Goal: Transaction & Acquisition: Purchase product/service

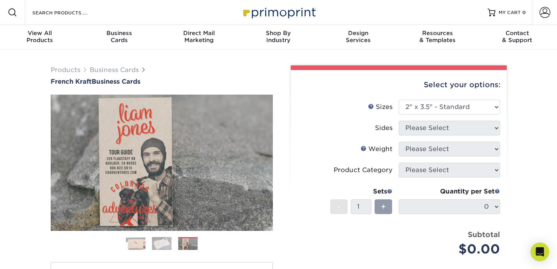
select select "2.00x3.50"
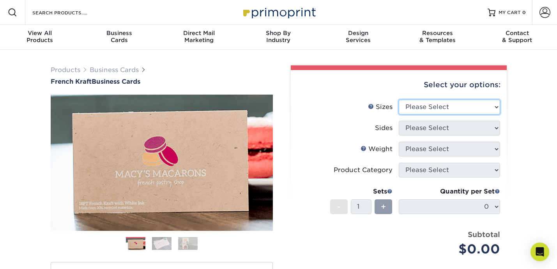
click at [468, 110] on select "Please Select 1.5" x 3.5" - Mini 1.75" x 3.5" - Mini 2" x 2" - Square 2" x 3" -…" at bounding box center [448, 107] width 101 height 15
select select "2.00x3.50"
click at [398, 100] on select "Please Select 1.5" x 3.5" - Mini 1.75" x 3.5" - Mini 2" x 2" - Square 2" x 3" -…" at bounding box center [448, 107] width 101 height 15
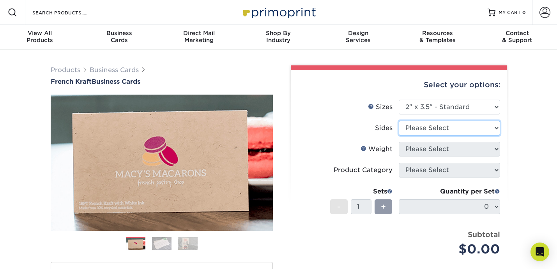
click at [456, 131] on select "Please Select Print Both Sides Print Both Sides - White Mask Back Only Print Bo…" at bounding box center [448, 128] width 101 height 15
select select "ad9db9d4-757f-4351-ab24-1c639c7cea2b"
click at [398, 121] on select "Please Select Print Both Sides Print Both Sides - White Mask Back Only Print Bo…" at bounding box center [448, 128] width 101 height 15
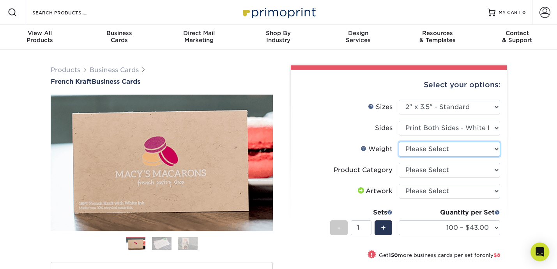
click at [451, 150] on select "Please Select 18PTUCKRAFT" at bounding box center [448, 149] width 101 height 15
select select "18PTUCKRAFT"
click at [398, 142] on select "Please Select 18PTUCKRAFT" at bounding box center [448, 149] width 101 height 15
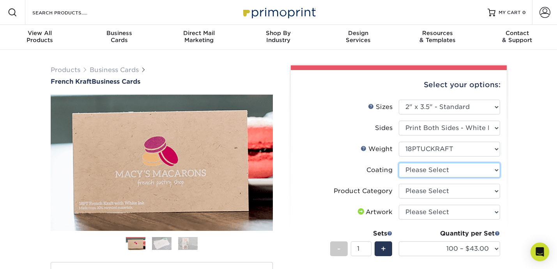
click at [446, 168] on select at bounding box center [448, 170] width 101 height 15
click at [398, 163] on select at bounding box center [448, 170] width 101 height 15
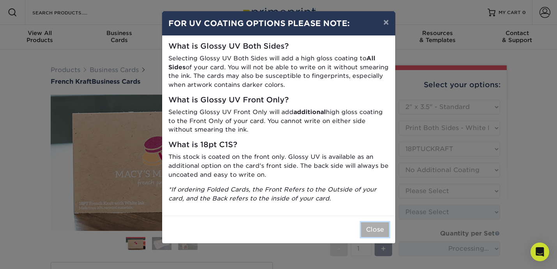
click at [374, 233] on button "Close" at bounding box center [375, 229] width 28 height 15
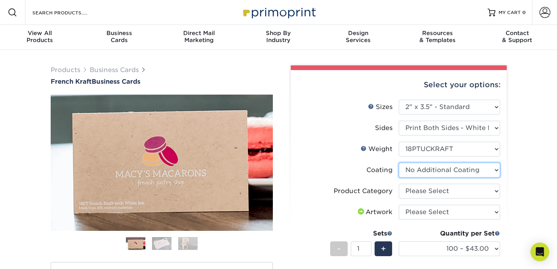
click at [483, 170] on select at bounding box center [448, 170] width 101 height 15
select select "-1"
click at [398, 163] on select at bounding box center [448, 170] width 101 height 15
select select
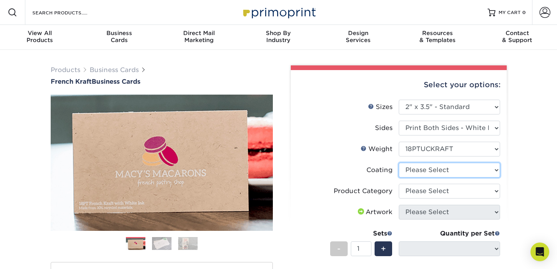
click at [478, 172] on select at bounding box center [448, 170] width 101 height 15
select select "3e7618de-abca-4bda-9f97-8b9129e913d8"
click at [398, 163] on select at bounding box center [448, 170] width 101 height 15
select select "-1"
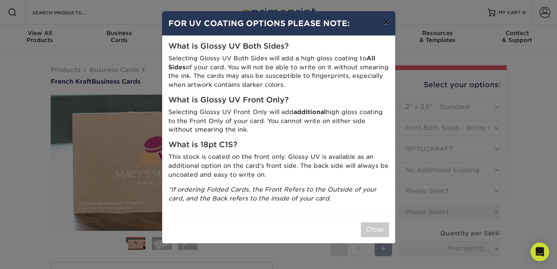
click at [387, 18] on button "×" at bounding box center [386, 22] width 18 height 22
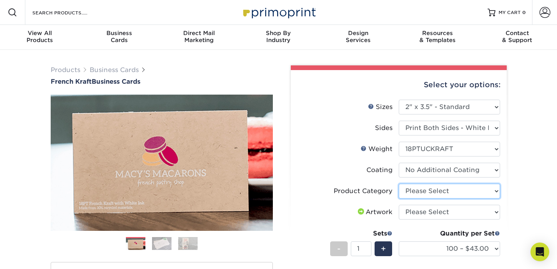
click at [490, 190] on select "Please Select Business Cards" at bounding box center [448, 191] width 101 height 15
select select "3b5148f1-0588-4f88-a218-97bcfdce65c1"
click at [398, 184] on select "Please Select Business Cards" at bounding box center [448, 191] width 101 height 15
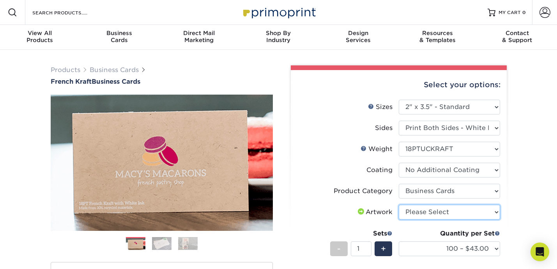
click at [480, 213] on select "Please Select I will upload files I need a design - $100" at bounding box center [448, 212] width 101 height 15
select select "upload"
click at [398, 205] on select "Please Select I will upload files I need a design - $100" at bounding box center [448, 212] width 101 height 15
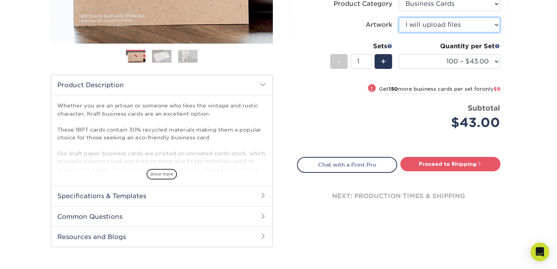
scroll to position [185, 0]
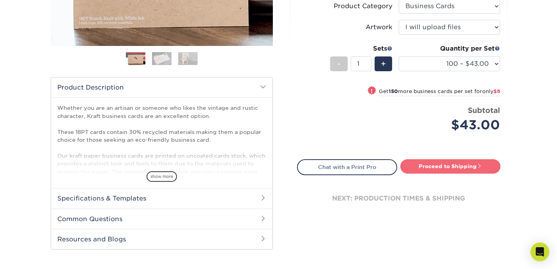
click at [442, 168] on link "Proceed to Shipping" at bounding box center [450, 166] width 100 height 14
type input "Set 1"
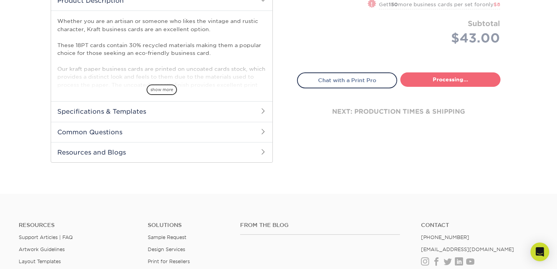
select select "57724374-2648-4d17-bee8-b45520351455"
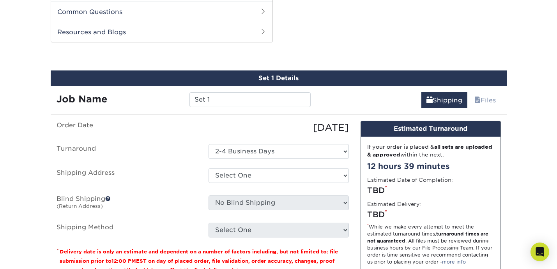
scroll to position [396, 0]
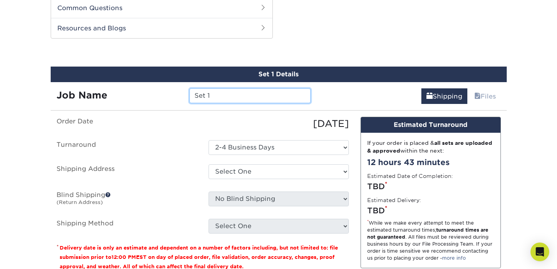
drag, startPoint x: 224, startPoint y: 99, endPoint x: 182, endPoint y: 98, distance: 42.5
click at [182, 98] on div "Job Name Set 1" at bounding box center [184, 95] width 266 height 15
type input "Wildflour-BC-01"
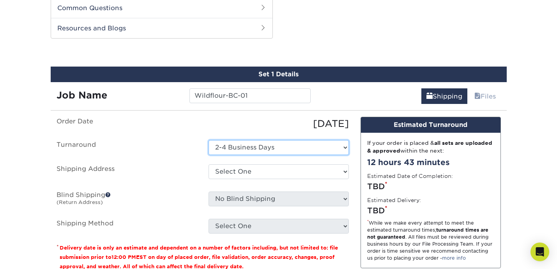
click at [270, 147] on select "Select One 2-4 Business Days" at bounding box center [278, 147] width 140 height 15
click at [208, 140] on select "Select One 2-4 Business Days" at bounding box center [278, 147] width 140 height 15
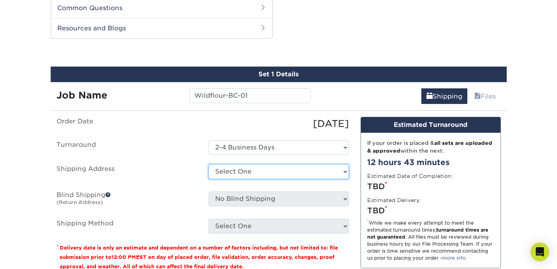
click at [274, 173] on select "Select One + Add New Address - Login" at bounding box center [278, 171] width 140 height 15
click at [208, 179] on select "Select One + Add New Address - Login" at bounding box center [278, 171] width 140 height 15
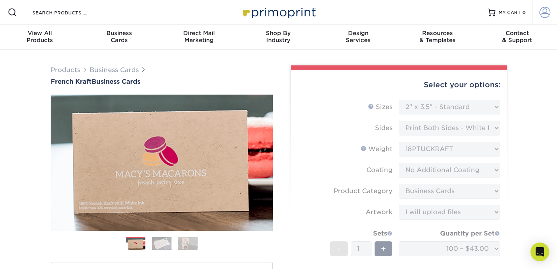
click at [548, 17] on span at bounding box center [544, 12] width 11 height 11
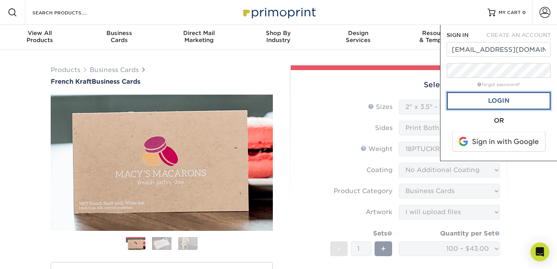
click at [497, 106] on link "Login" at bounding box center [498, 101] width 104 height 18
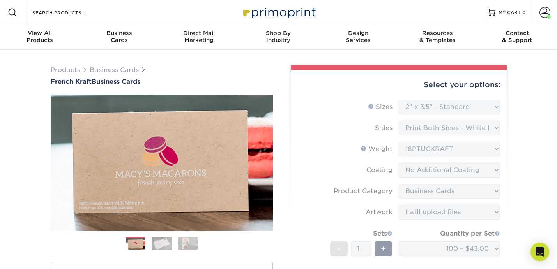
click at [505, 149] on div "Select your options: Sizes Help Sizes Please Select 1.5" x 3.5" - Mini 1.75" x …" at bounding box center [399, 218] width 216 height 296
click at [471, 112] on form "Sizes Help Sizes Please Select 1.5" x 3.5" - Mini 1.75" x 3.5" - Mini 2" x 2" -…" at bounding box center [398, 218] width 203 height 236
click at [473, 102] on form "Sizes Help Sizes Please Select 1.5" x 3.5" - Mini 1.75" x 3.5" - Mini 2" x 2" -…" at bounding box center [398, 218] width 203 height 236
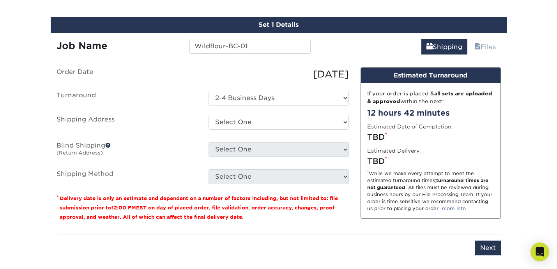
scroll to position [450, 0]
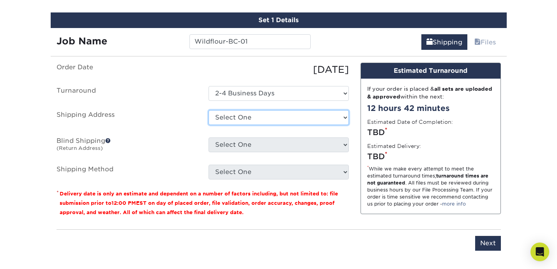
click at [323, 114] on select "Select One 221 BEDFORD RD, BEDFORD, TX 8979 VANTAGE POINT DR, DALLAS, TX 101 FA…" at bounding box center [278, 117] width 140 height 15
select select "220272"
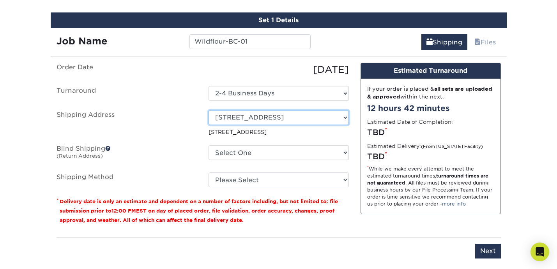
click at [330, 115] on select "Select One 221 BEDFORD RD, BEDFORD, TX 8979 VANTAGE POINT DR, DALLAS, TX 101 FA…" at bounding box center [278, 117] width 140 height 15
click at [208, 110] on select "Select One 221 BEDFORD RD, BEDFORD, TX 8979 VANTAGE POINT DR, DALLAS, TX 101 FA…" at bounding box center [278, 117] width 140 height 15
click at [328, 116] on select "Select One 221 BEDFORD RD, BEDFORD, TX 8979 VANTAGE POINT DR, DALLAS, TX 101 FA…" at bounding box center [278, 117] width 140 height 15
click at [208, 110] on select "Select One 221 BEDFORD RD, BEDFORD, TX 8979 VANTAGE POINT DR, DALLAS, TX 101 FA…" at bounding box center [278, 117] width 140 height 15
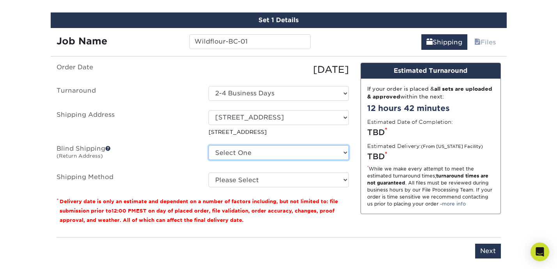
click at [340, 154] on select "Select One 221 BEDFORD RD, BEDFORD, TX 8979 VANTAGE POINT DR, DALLAS, TX 101 FA…" at bounding box center [278, 152] width 140 height 15
select select "220272"
click at [208, 145] on select "Select One 221 BEDFORD RD, BEDFORD, TX 8979 VANTAGE POINT DR, DALLAS, TX 101 FA…" at bounding box center [278, 152] width 140 height 15
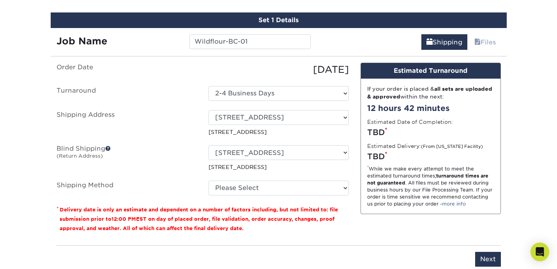
click at [111, 149] on label "Blind Shipping (Return Address)" at bounding box center [127, 158] width 152 height 26
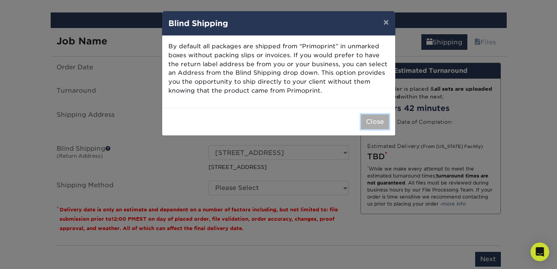
click at [385, 117] on button "Close" at bounding box center [375, 122] width 28 height 15
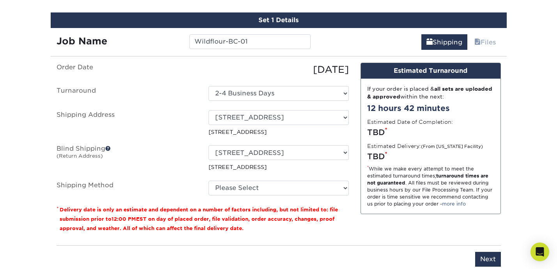
click at [349, 173] on div "Order Date 10/02/2025 Turnaround Select One 2-4 Business Days Shipping Address …" at bounding box center [203, 151] width 304 height 176
click at [343, 154] on select "Select One 221 BEDFORD RD, BEDFORD, TX 8979 VANTAGE POINT DR, DALLAS, TX 101 FA…" at bounding box center [278, 152] width 140 height 15
click at [311, 184] on select "Please Select Ground Shipping (+$7.84) 3 Day Shipping Service (+$20.06) 2 Day A…" at bounding box center [278, 188] width 140 height 15
select select "03"
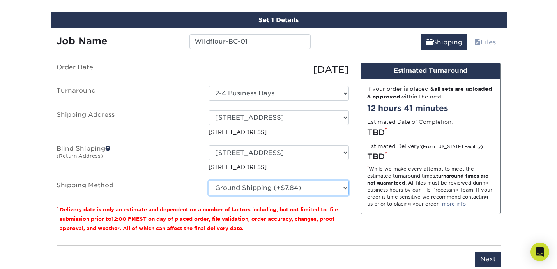
click at [208, 181] on select "Please Select Ground Shipping (+$7.84) 3 Day Shipping Service (+$20.06) 2 Day A…" at bounding box center [278, 188] width 140 height 15
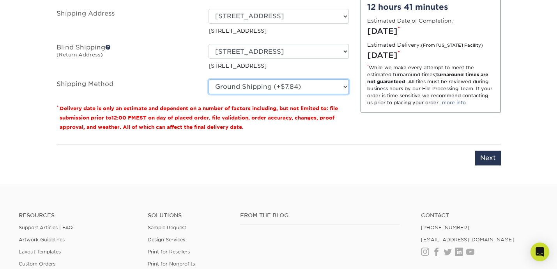
scroll to position [540, 0]
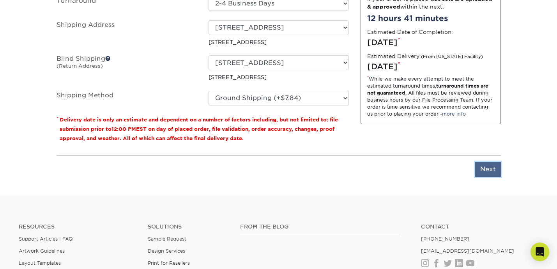
click at [493, 164] on input "Next" at bounding box center [488, 169] width 26 height 15
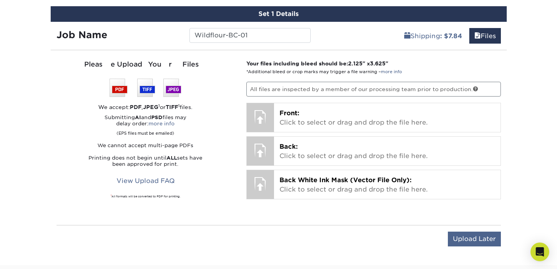
scroll to position [462, 0]
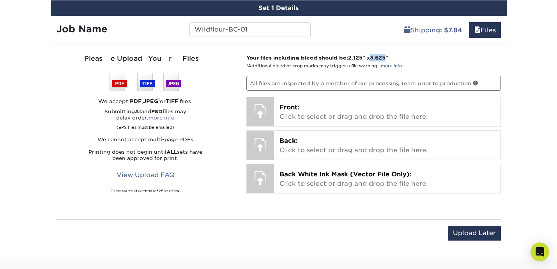
drag, startPoint x: 376, startPoint y: 56, endPoint x: 391, endPoint y: 57, distance: 15.6
click at [388, 57] on strong "Your files including bleed should be: 2.125 " x 3.625 "" at bounding box center [317, 58] width 142 height 6
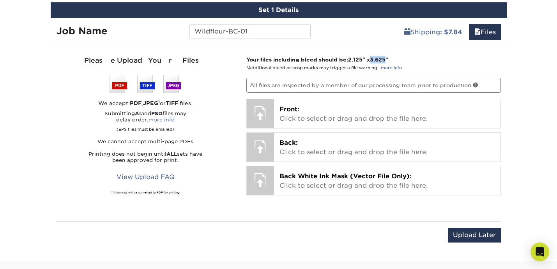
scroll to position [471, 0]
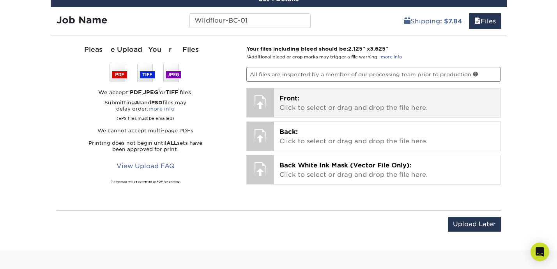
click at [290, 101] on span "Front:" at bounding box center [289, 98] width 20 height 7
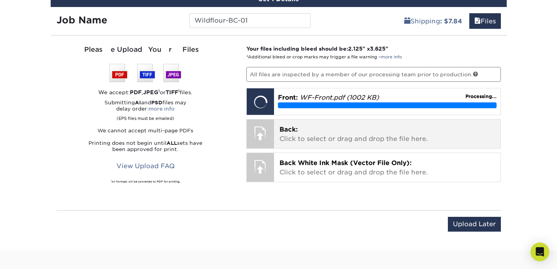
click at [468, 136] on p "Back: Click to select or drag and drop the file here." at bounding box center [386, 134] width 215 height 19
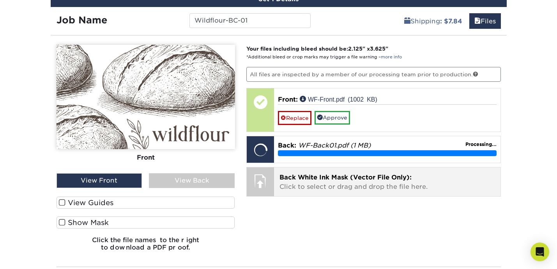
click at [387, 180] on span "Back White Ink Mask (Vector File Only):" at bounding box center [345, 177] width 132 height 7
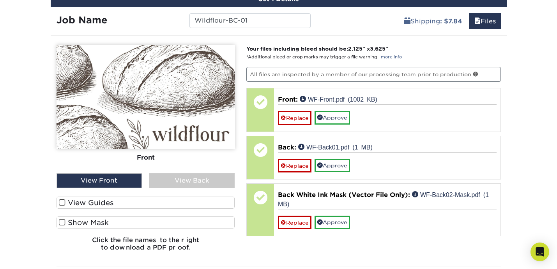
click at [199, 178] on div "View Back" at bounding box center [192, 180] width 86 height 15
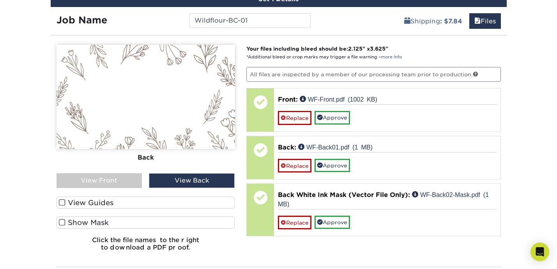
click at [61, 222] on span at bounding box center [62, 222] width 7 height 7
click at [0, 0] on input "Show Mask" at bounding box center [0, 0] width 0 height 0
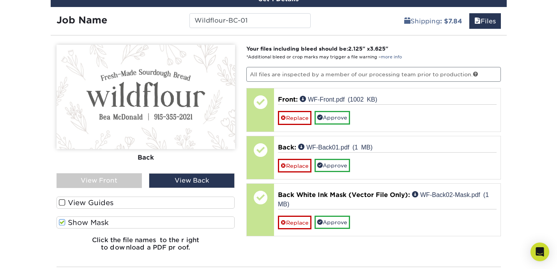
click at [61, 222] on span at bounding box center [62, 222] width 7 height 7
click at [0, 0] on input "Show Mask" at bounding box center [0, 0] width 0 height 0
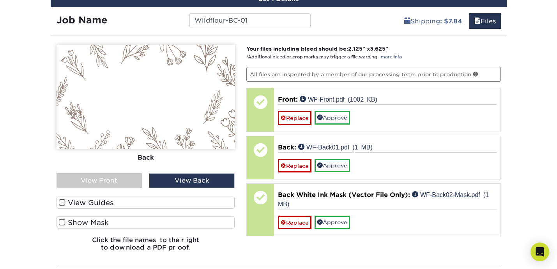
click at [61, 222] on span at bounding box center [62, 222] width 7 height 7
click at [0, 0] on input "Show Mask" at bounding box center [0, 0] width 0 height 0
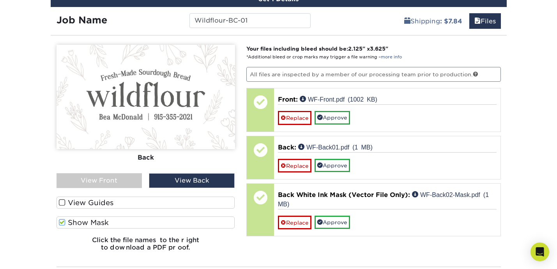
click at [62, 201] on span at bounding box center [62, 202] width 7 height 7
click at [0, 0] on input "View Guides" at bounding box center [0, 0] width 0 height 0
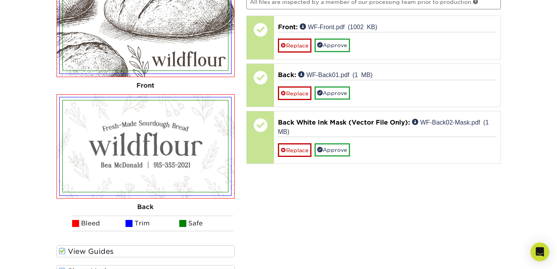
scroll to position [562, 0]
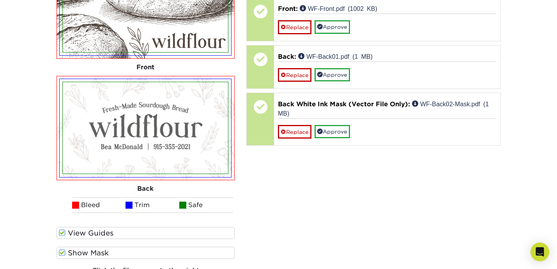
click at [74, 203] on span at bounding box center [75, 205] width 7 height 7
click at [186, 204] on li "Safe" at bounding box center [206, 205] width 54 height 16
click at [185, 205] on span at bounding box center [182, 205] width 7 height 7
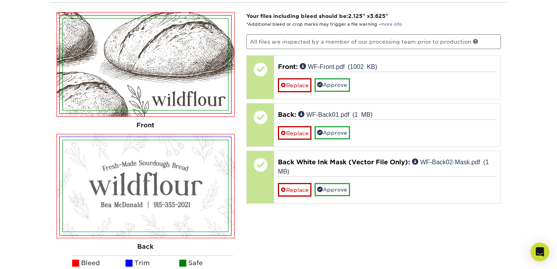
scroll to position [503, 0]
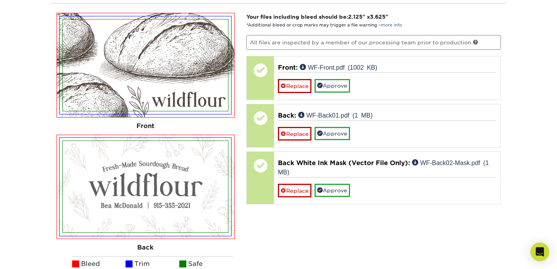
click at [214, 100] on img at bounding box center [145, 65] width 165 height 92
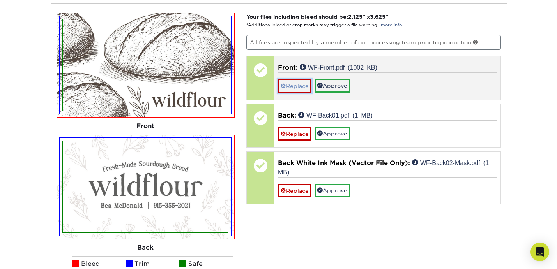
click at [298, 84] on link "Replace" at bounding box center [294, 86] width 33 height 14
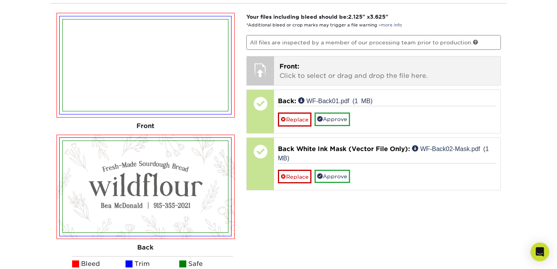
click at [330, 67] on p "Front: Click to select or drag and drop the file here." at bounding box center [386, 71] width 215 height 19
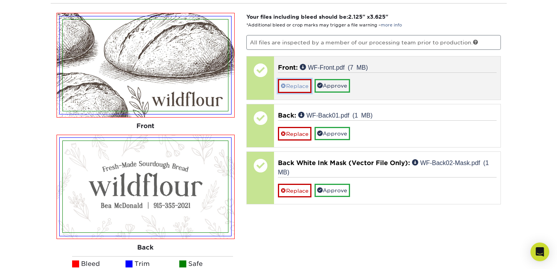
click at [292, 80] on link "Replace" at bounding box center [294, 86] width 33 height 14
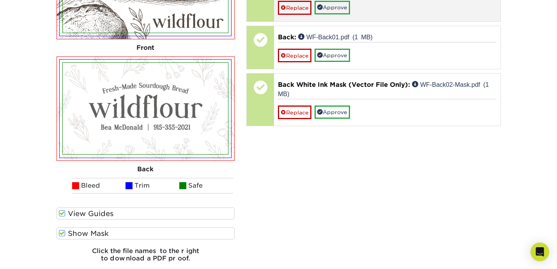
scroll to position [596, 0]
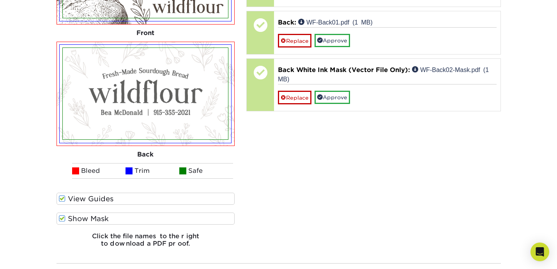
click at [63, 217] on span at bounding box center [62, 218] width 7 height 7
click at [0, 0] on input "Show Mask" at bounding box center [0, 0] width 0 height 0
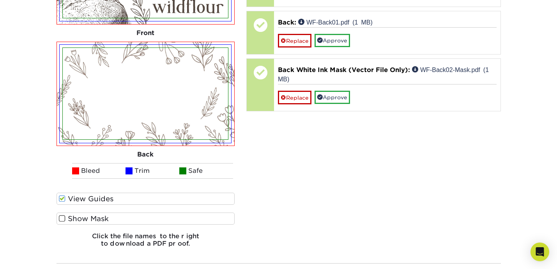
click at [63, 217] on span at bounding box center [62, 218] width 7 height 7
click at [0, 0] on input "Show Mask" at bounding box center [0, 0] width 0 height 0
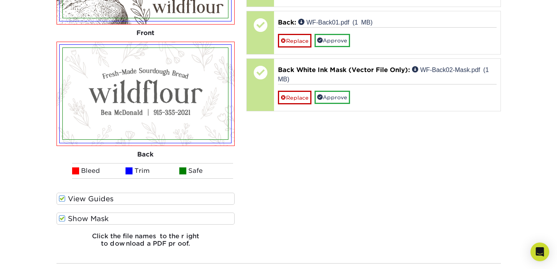
click at [61, 219] on span at bounding box center [62, 218] width 7 height 7
click at [0, 0] on input "Show Mask" at bounding box center [0, 0] width 0 height 0
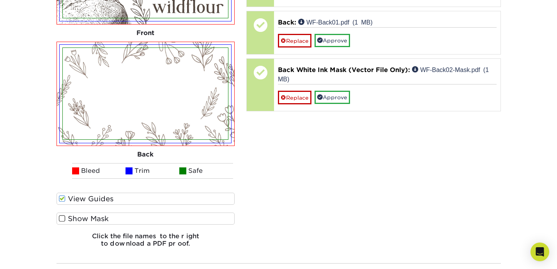
click at [68, 222] on label "Show Mask" at bounding box center [145, 219] width 178 height 12
click at [0, 0] on input "Show Mask" at bounding box center [0, 0] width 0 height 0
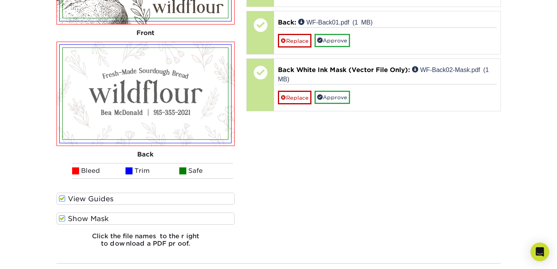
click at [66, 220] on label "Show Mask" at bounding box center [145, 219] width 178 height 12
click at [0, 0] on input "Show Mask" at bounding box center [0, 0] width 0 height 0
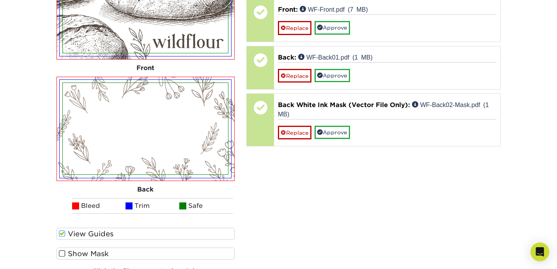
scroll to position [507, 0]
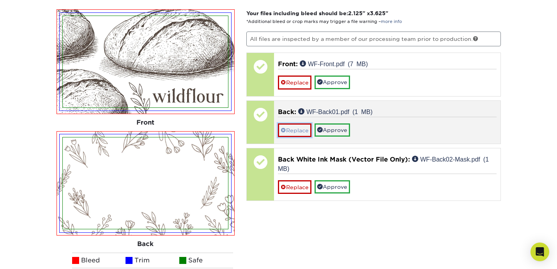
click at [291, 131] on link "Replace" at bounding box center [294, 130] width 33 height 14
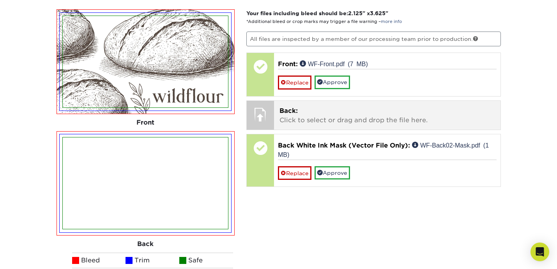
click at [252, 116] on div at bounding box center [260, 114] width 27 height 27
click at [279, 113] on span "Back:" at bounding box center [288, 110] width 18 height 7
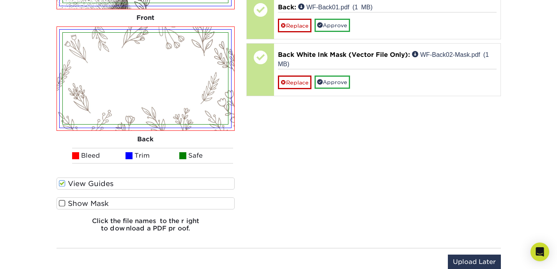
scroll to position [623, 0]
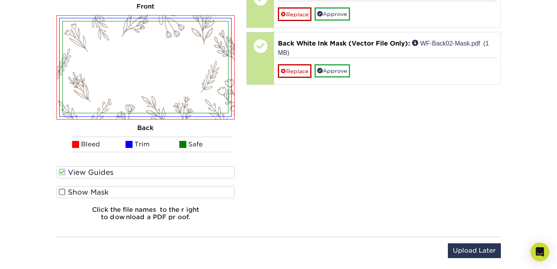
click at [81, 195] on label "Show Mask" at bounding box center [145, 192] width 178 height 12
click at [0, 0] on input "Show Mask" at bounding box center [0, 0] width 0 height 0
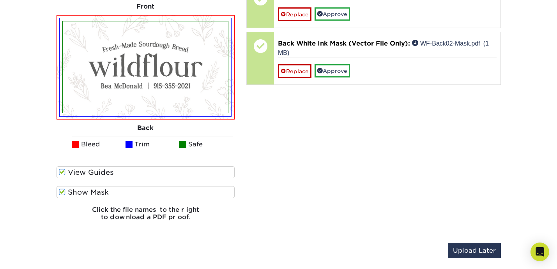
click at [81, 195] on label "Show Mask" at bounding box center [145, 192] width 178 height 12
click at [0, 0] on input "Show Mask" at bounding box center [0, 0] width 0 height 0
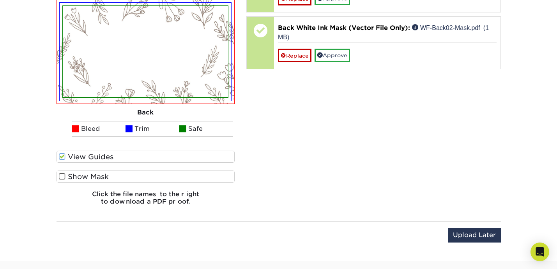
scroll to position [648, 0]
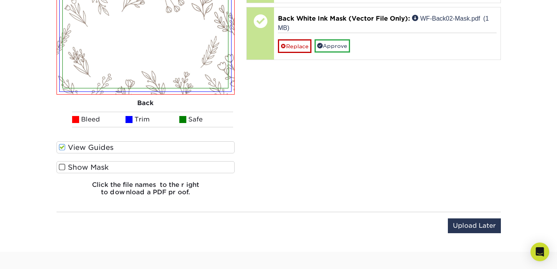
click at [94, 165] on label "Show Mask" at bounding box center [145, 167] width 178 height 12
click at [0, 0] on input "Show Mask" at bounding box center [0, 0] width 0 height 0
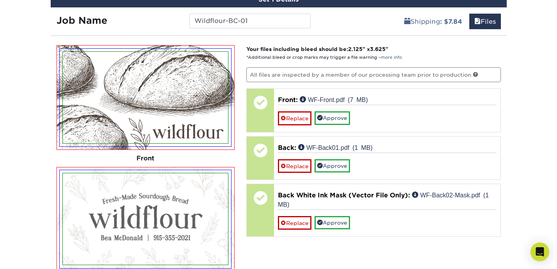
scroll to position [479, 0]
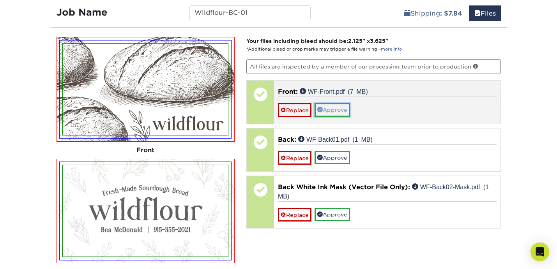
click at [337, 109] on link "Approve" at bounding box center [331, 109] width 35 height 13
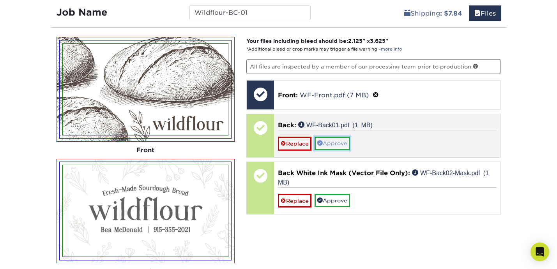
click at [336, 139] on link "Approve" at bounding box center [331, 143] width 35 height 13
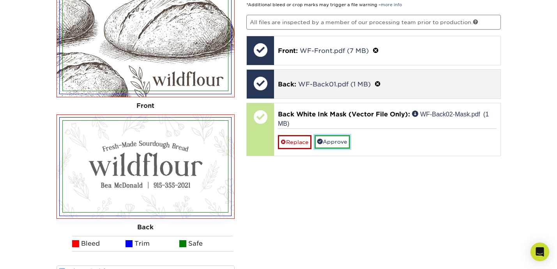
click at [336, 139] on link "Approve" at bounding box center [331, 141] width 35 height 13
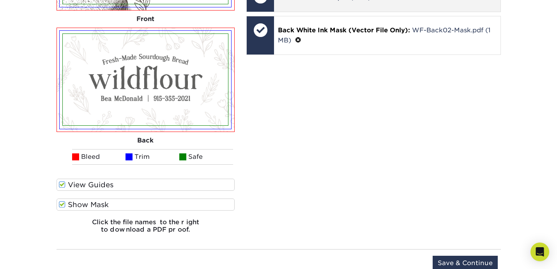
scroll to position [641, 0]
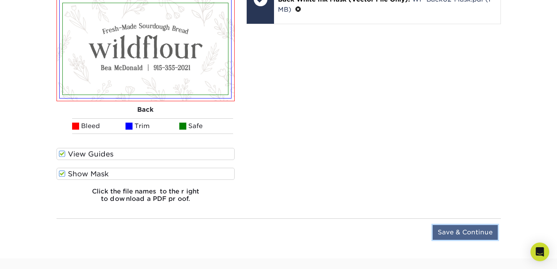
click at [448, 229] on input "Save & Continue" at bounding box center [464, 232] width 65 height 15
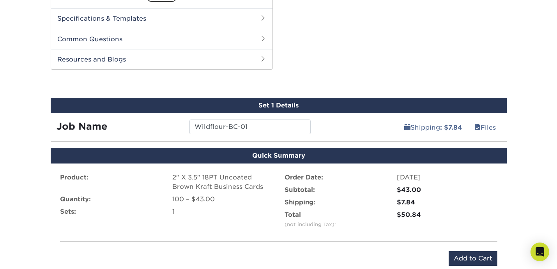
scroll to position [432, 0]
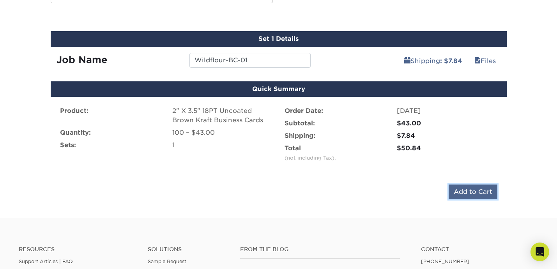
click at [483, 191] on input "Add to Cart" at bounding box center [472, 192] width 49 height 15
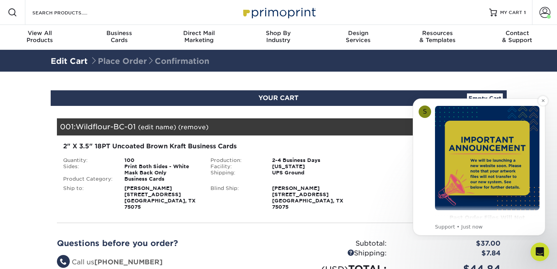
scroll to position [37, 0]
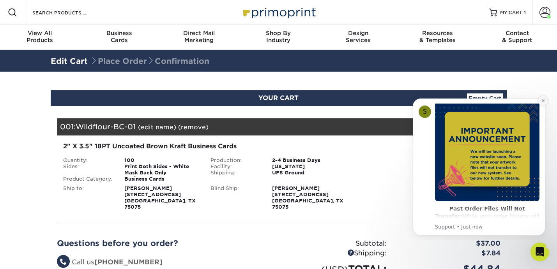
click at [541, 99] on icon "Dismiss notification" at bounding box center [543, 101] width 4 height 4
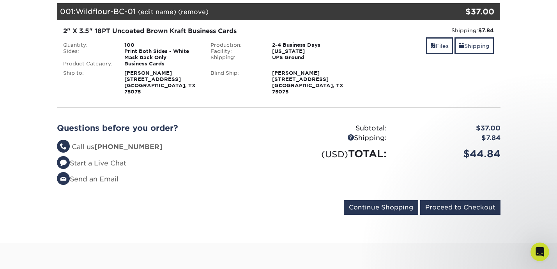
scroll to position [118, 0]
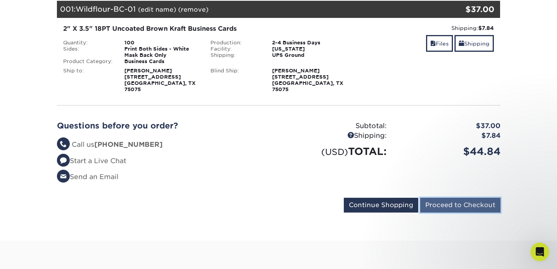
click at [458, 198] on input "Proceed to Checkout" at bounding box center [460, 205] width 80 height 15
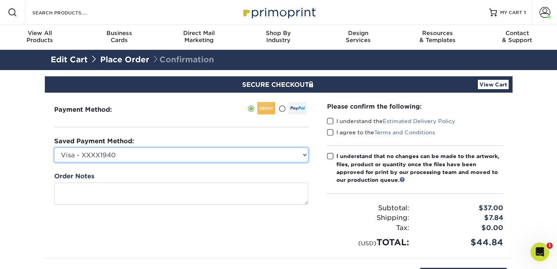
click at [273, 154] on select "Visa - XXXX1940 New Credit Card" at bounding box center [181, 155] width 254 height 15
select select
click at [54, 148] on select "Visa - XXXX1940 New Credit Card" at bounding box center [181, 155] width 254 height 15
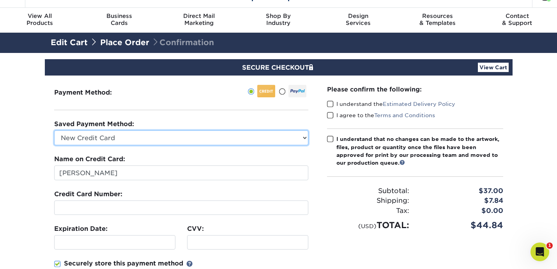
scroll to position [22, 0]
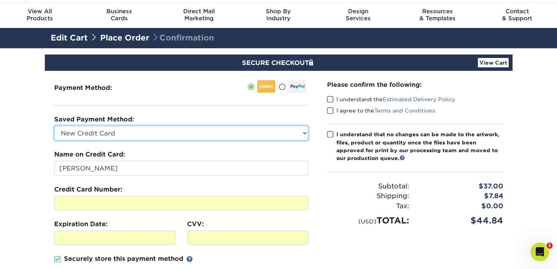
click at [130, 129] on select "Visa - XXXX1940 New Credit Card" at bounding box center [181, 133] width 254 height 15
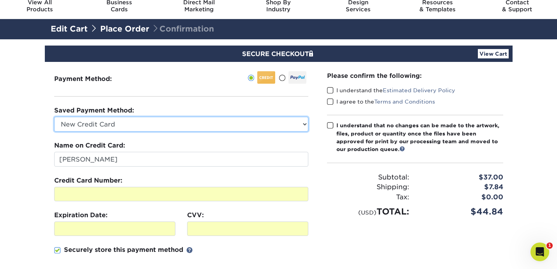
scroll to position [30, 0]
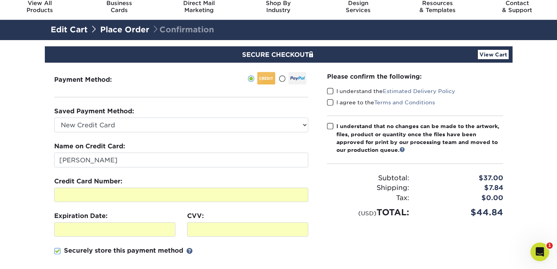
click at [331, 92] on span at bounding box center [330, 91] width 7 height 7
click at [0, 0] on input "I understand the Estimated Delivery Policy" at bounding box center [0, 0] width 0 height 0
click at [331, 106] on div "I agree to the Terms and Conditions" at bounding box center [415, 104] width 176 height 11
click at [330, 99] on span at bounding box center [330, 102] width 7 height 7
click at [0, 0] on input "I agree to the Terms and Conditions" at bounding box center [0, 0] width 0 height 0
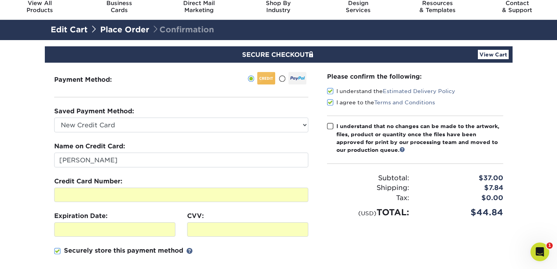
click at [330, 127] on span at bounding box center [330, 126] width 7 height 7
click at [0, 0] on input "I understand that no changes can be made to the artwork, files, product or quan…" at bounding box center [0, 0] width 0 height 0
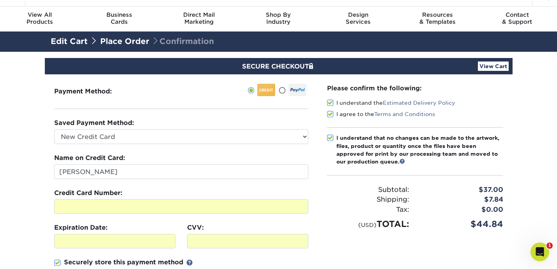
scroll to position [0, 0]
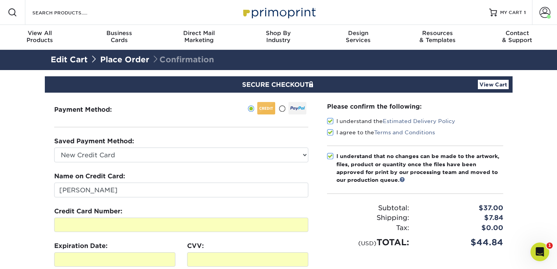
click at [140, 60] on link "Place Order" at bounding box center [124, 59] width 49 height 9
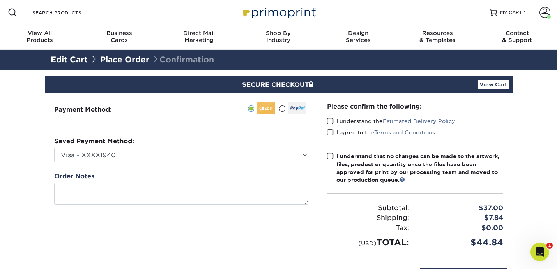
click at [61, 60] on link "Edit Cart" at bounding box center [69, 59] width 37 height 9
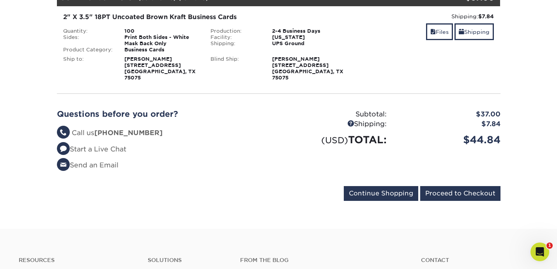
scroll to position [131, 0]
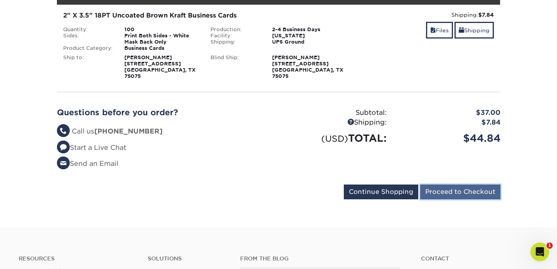
click at [473, 189] on input "Proceed to Checkout" at bounding box center [460, 192] width 80 height 15
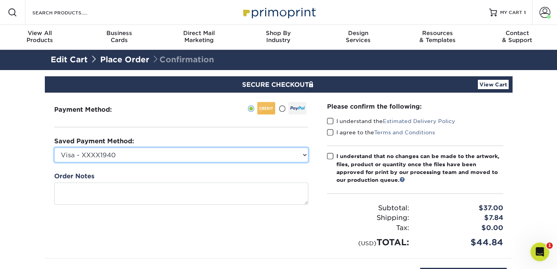
click at [235, 148] on select "Visa - XXXX1940 New Credit Card" at bounding box center [181, 155] width 254 height 15
select select
click at [54, 148] on select "Visa - XXXX1940 New Credit Card" at bounding box center [181, 155] width 254 height 15
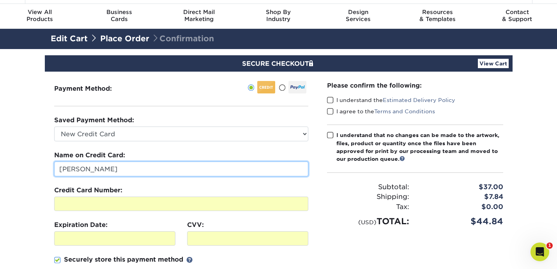
scroll to position [20, 0]
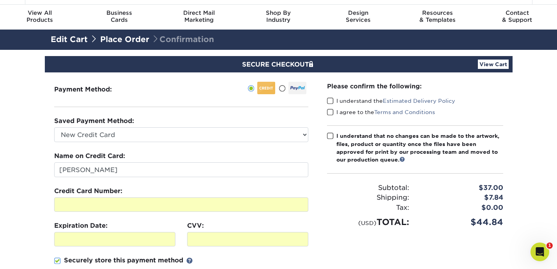
click at [329, 101] on span at bounding box center [330, 100] width 7 height 7
click at [0, 0] on input "I understand the Estimated Delivery Policy" at bounding box center [0, 0] width 0 height 0
click at [330, 116] on div "I agree to the Terms and Conditions" at bounding box center [415, 113] width 176 height 11
click at [330, 113] on span at bounding box center [330, 112] width 7 height 7
click at [0, 0] on input "I agree to the Terms and Conditions" at bounding box center [0, 0] width 0 height 0
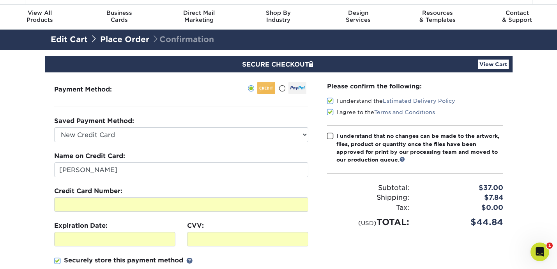
click at [334, 136] on label "I understand that no changes can be made to the artwork, files, product or quan…" at bounding box center [415, 148] width 176 height 32
click at [0, 0] on input "I understand that no changes can be made to the artwork, files, product or quan…" at bounding box center [0, 0] width 0 height 0
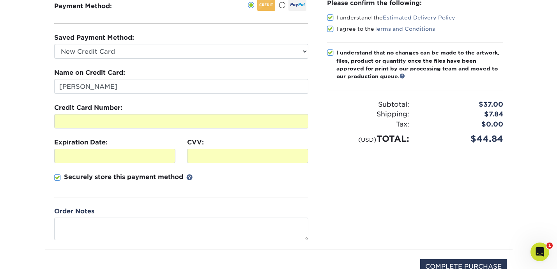
scroll to position [222, 0]
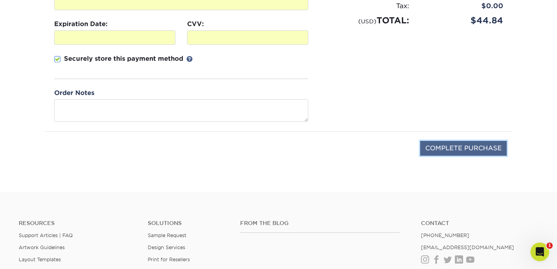
click at [474, 153] on input "COMPLETE PURCHASE" at bounding box center [463, 148] width 86 height 15
type input "PROCESSING, PLEASE WAIT..."
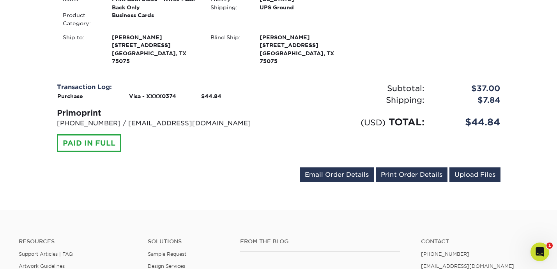
scroll to position [263, 0]
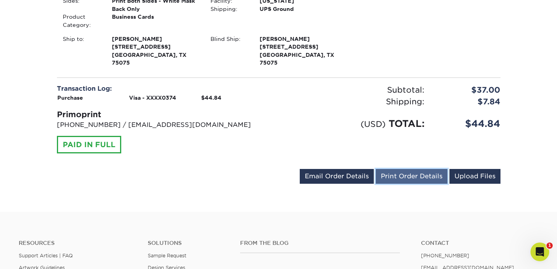
click at [429, 169] on link "Print Order Details" at bounding box center [411, 176] width 72 height 15
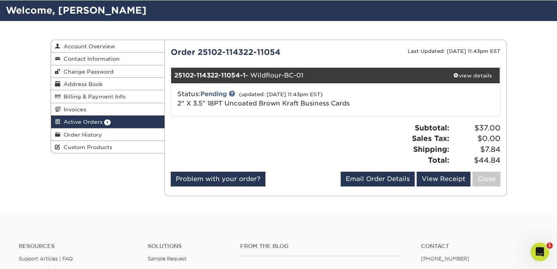
scroll to position [44, 0]
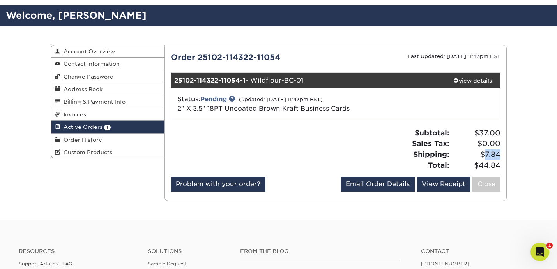
drag, startPoint x: 485, startPoint y: 151, endPoint x: 502, endPoint y: 153, distance: 16.9
click at [502, 153] on div "Subtotal: $37.00 Sales Tax: $0.00 Shipping: $7.84 Total: $44.84" at bounding box center [420, 149] width 171 height 43
drag, startPoint x: 479, startPoint y: 163, endPoint x: 501, endPoint y: 164, distance: 21.8
click at [501, 164] on div "Subtotal: $37.00 Sales Tax: $0.00 Shipping: $7.84 Total: $44.84" at bounding box center [420, 149] width 171 height 43
